Goal: Find specific page/section: Find specific page/section

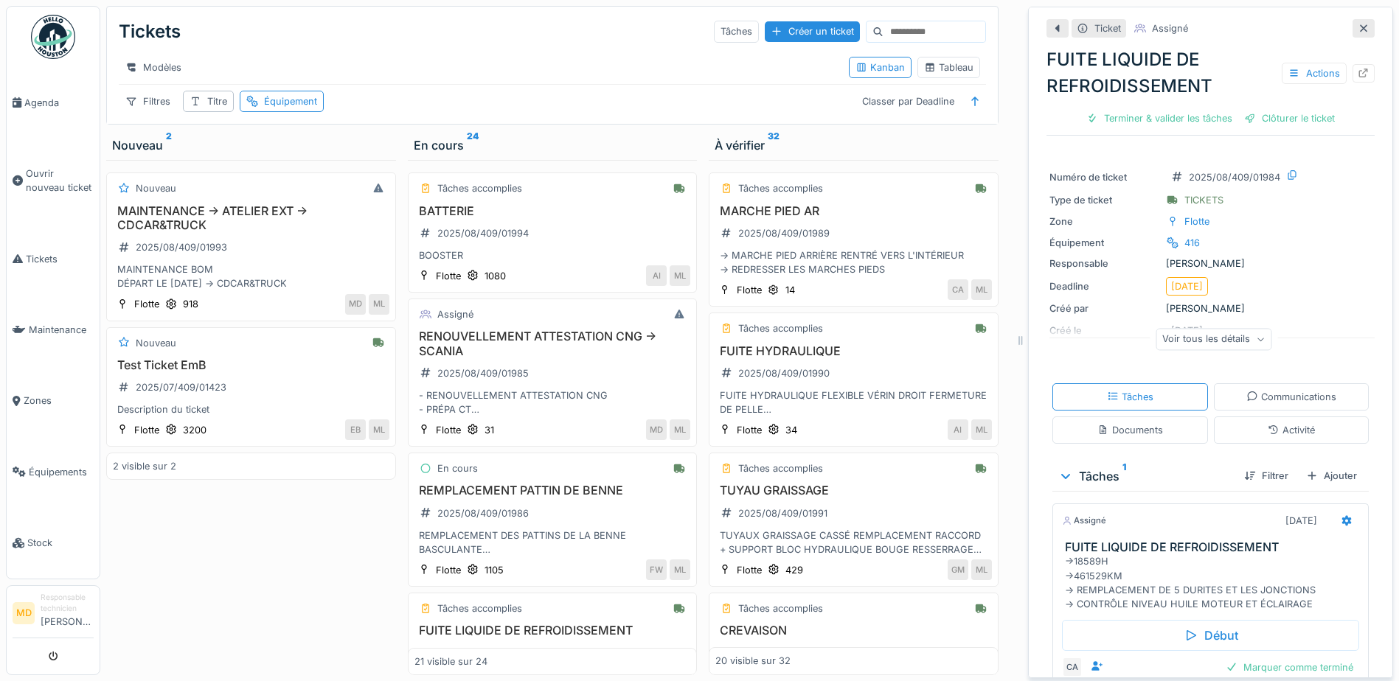
scroll to position [288, 0]
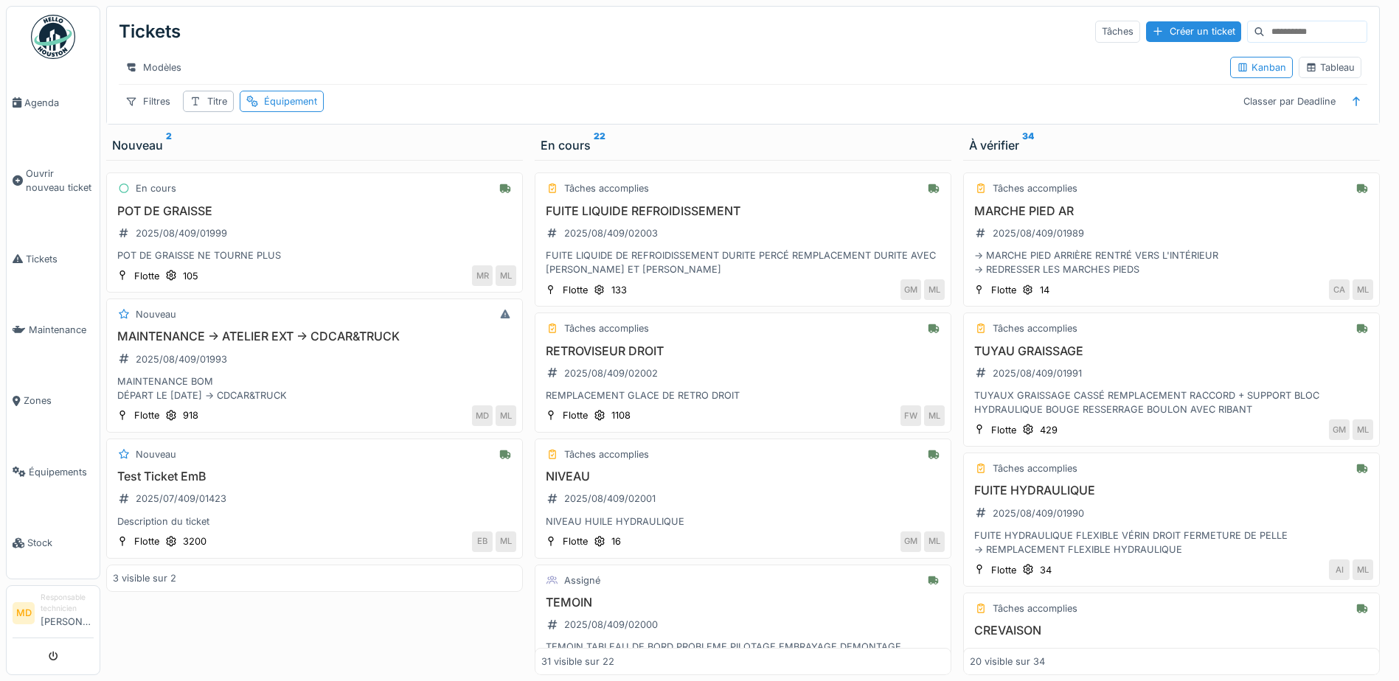
scroll to position [2348, 0]
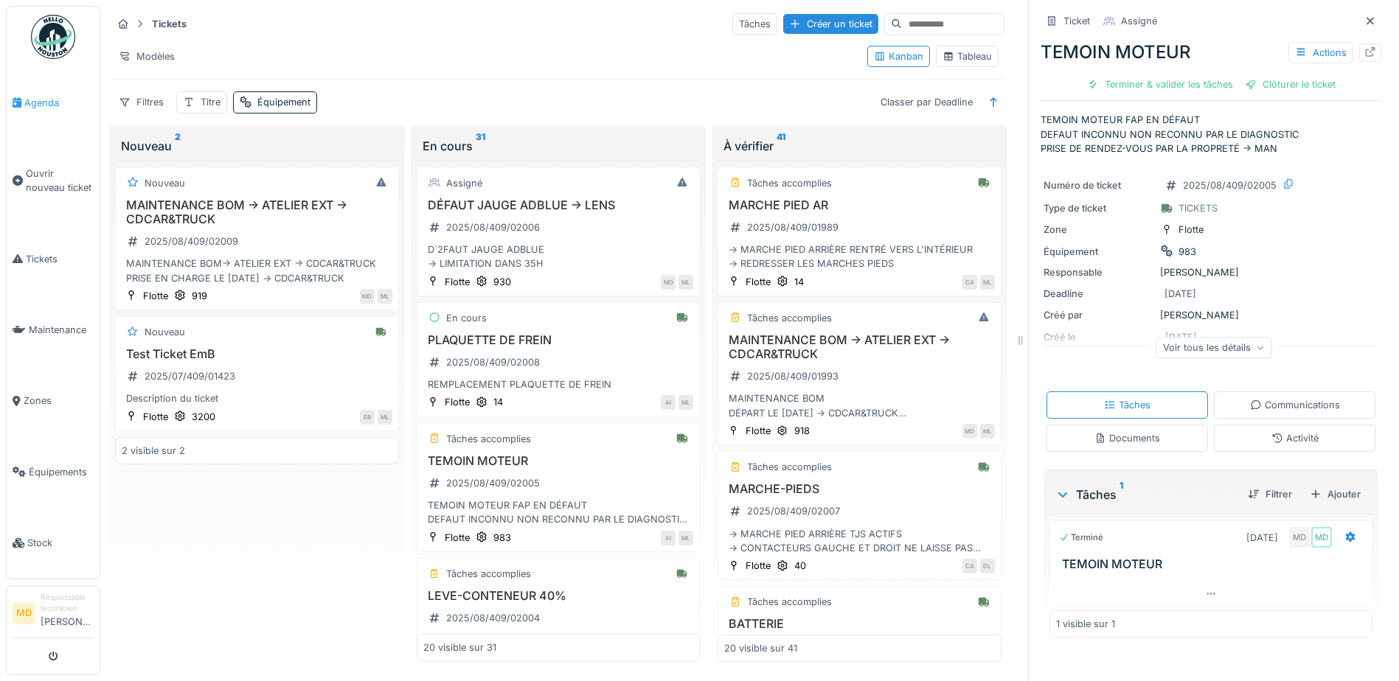
scroll to position [147, 0]
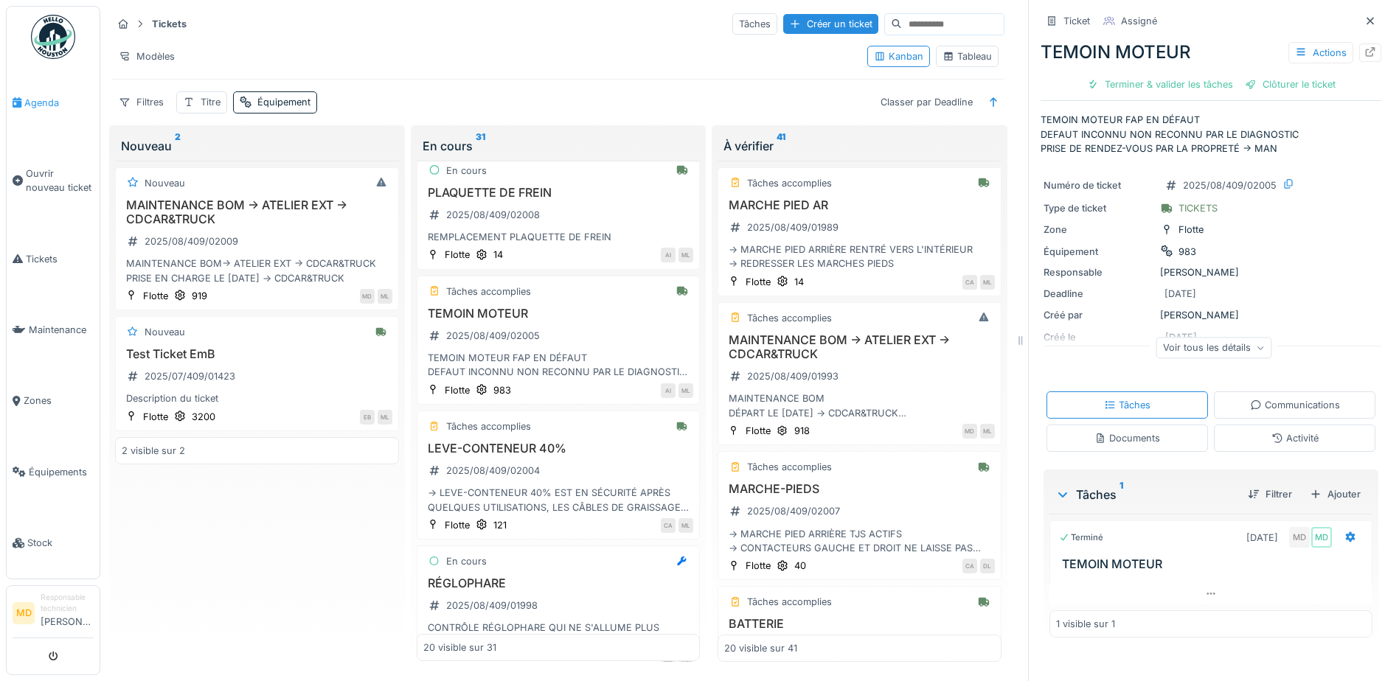
click at [47, 99] on span "Agenda" at bounding box center [58, 103] width 69 height 14
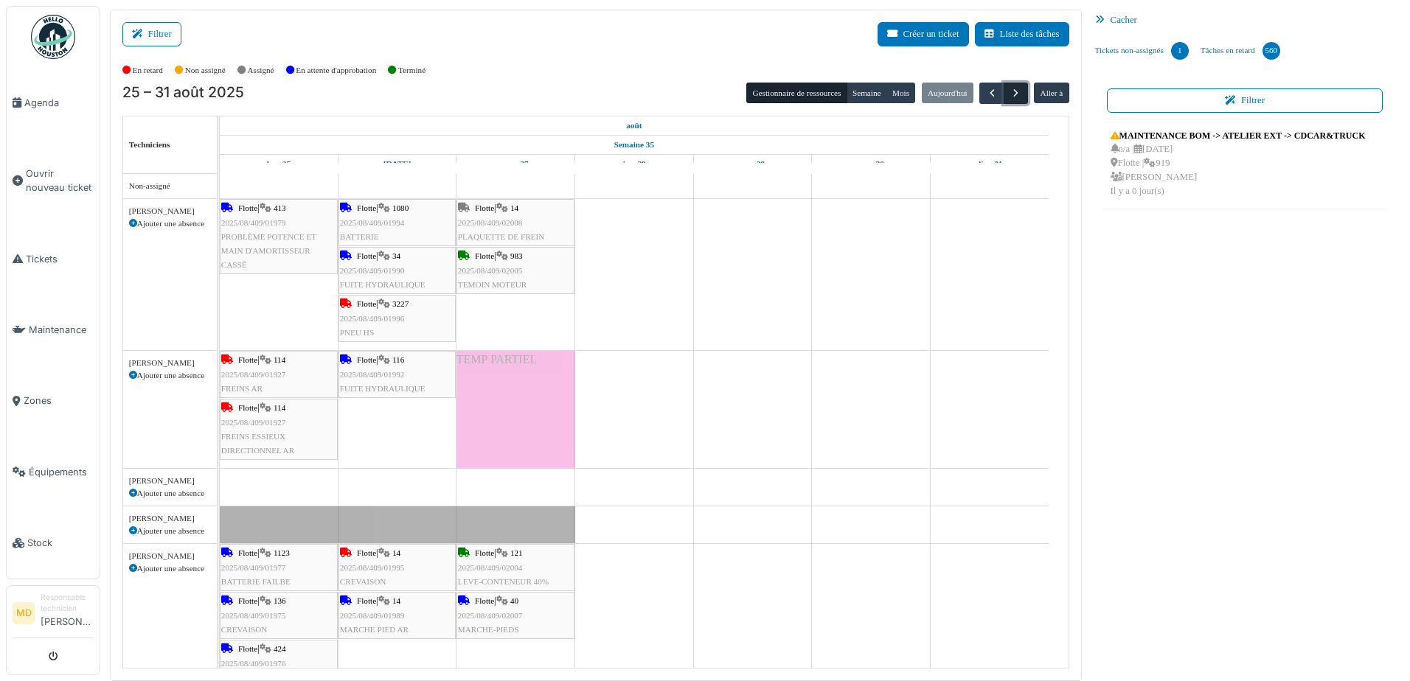
click at [1012, 89] on span "button" at bounding box center [1015, 93] width 13 height 13
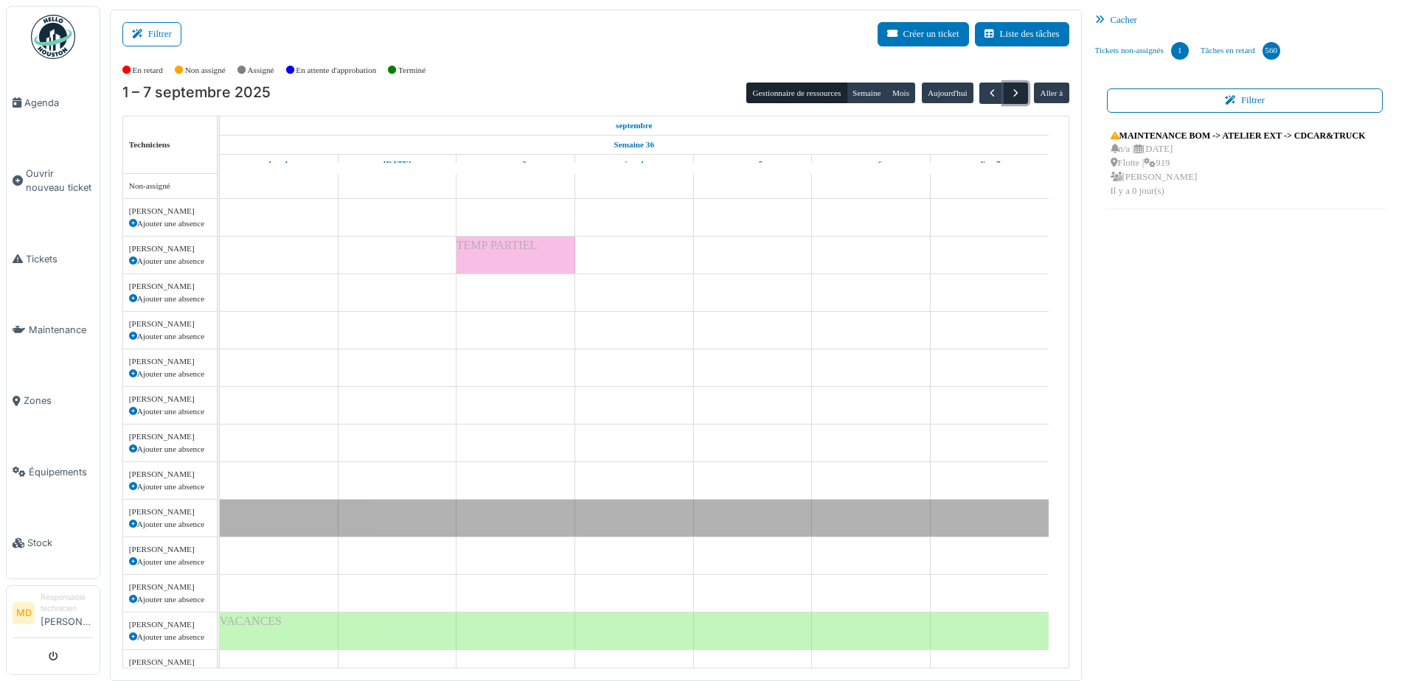
click at [1009, 88] on span "button" at bounding box center [1015, 93] width 13 height 13
